Goal: Task Accomplishment & Management: Manage account settings

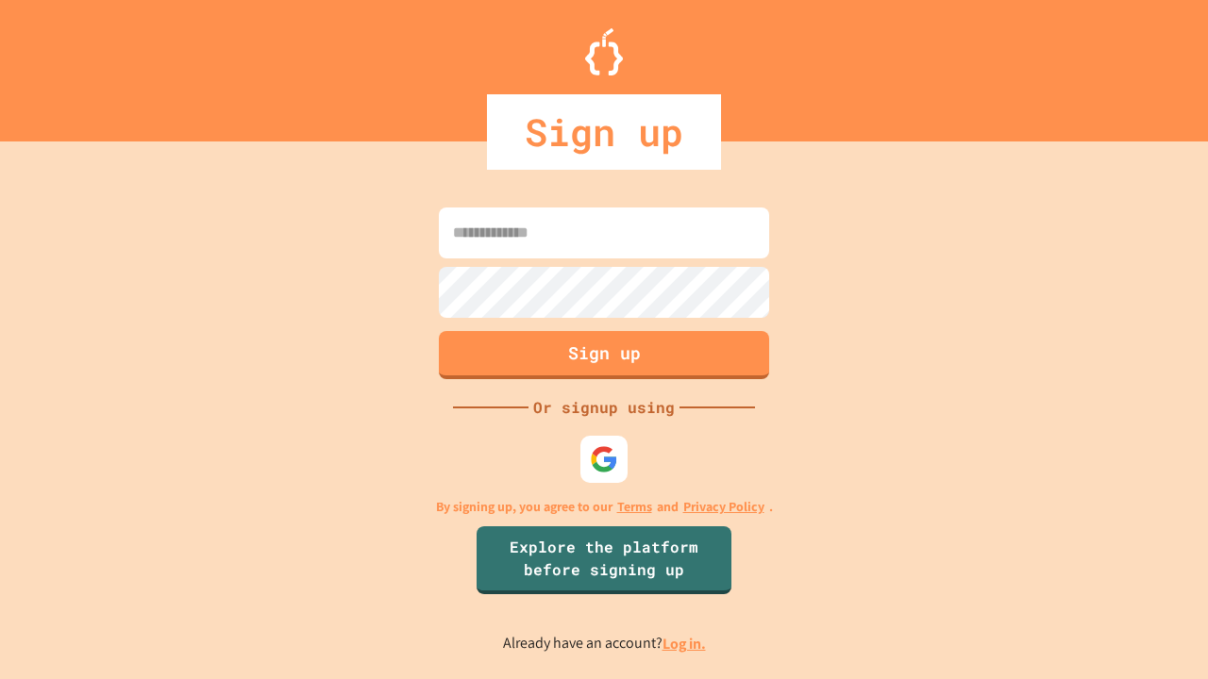
click at [685, 644] on link "Log in." at bounding box center [683, 644] width 43 height 20
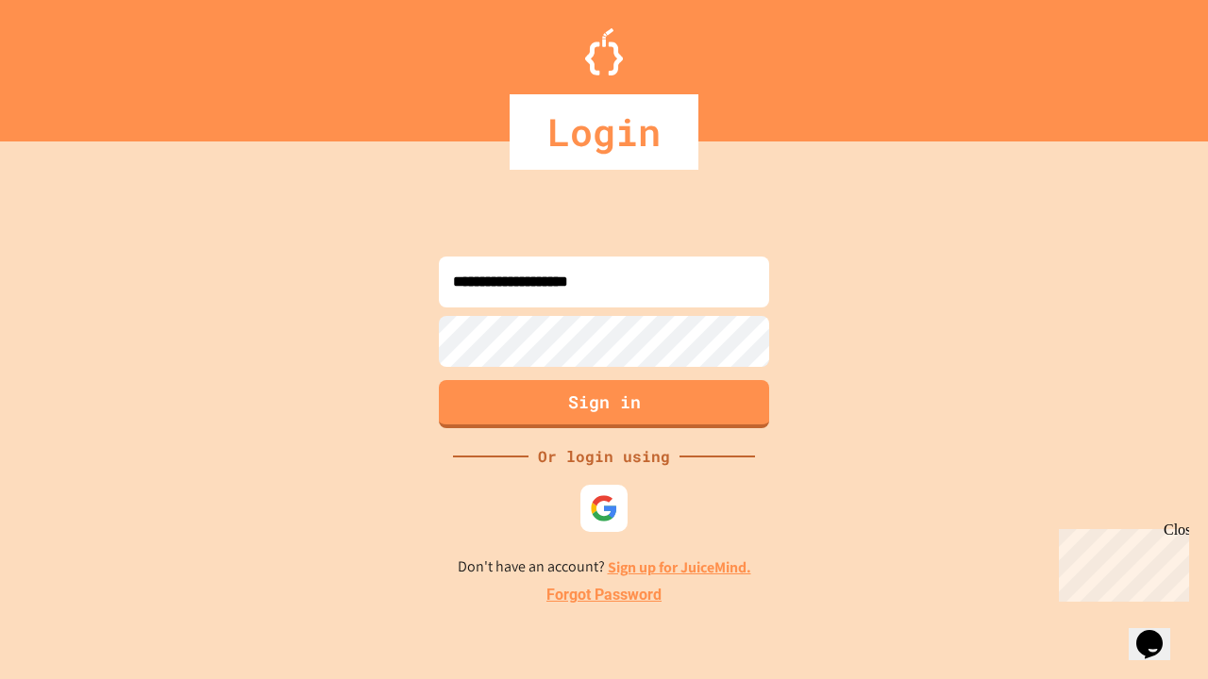
type input "**********"
